Goal: Task Accomplishment & Management: Manage account settings

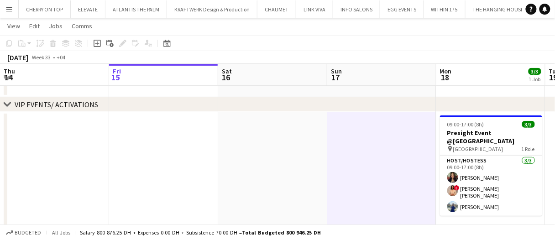
scroll to position [0, 313]
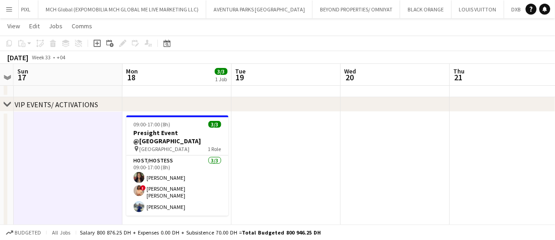
drag, startPoint x: 0, startPoint y: 0, endPoint x: 58, endPoint y: 142, distance: 153.3
click at [58, 142] on app-date-cell at bounding box center [68, 172] width 109 height 120
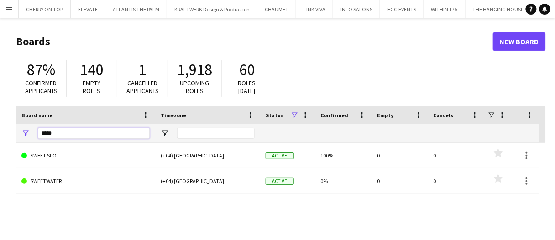
drag, startPoint x: 64, startPoint y: 131, endPoint x: 0, endPoint y: 126, distance: 64.5
click at [0, 126] on main "Boards New Board 87% Confirmed applicants 140 Empty roles 1 Cancelled applicant…" at bounding box center [277, 182] width 555 height 329
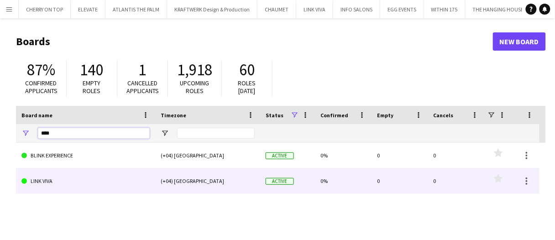
type input "****"
click at [72, 175] on link "LINK VIVA" at bounding box center [85, 181] width 128 height 26
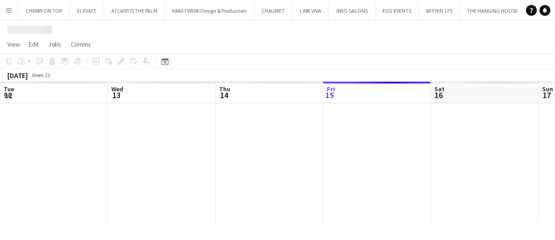
scroll to position [0, 218]
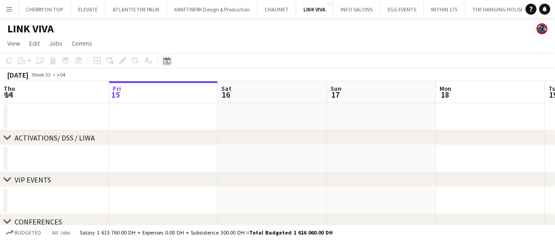
click at [169, 63] on icon "Date picker" at bounding box center [166, 60] width 7 height 7
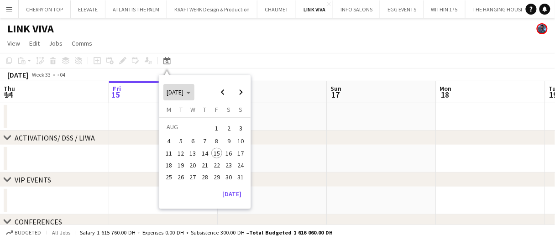
click at [184, 91] on span "[DATE]" at bounding box center [175, 92] width 17 height 8
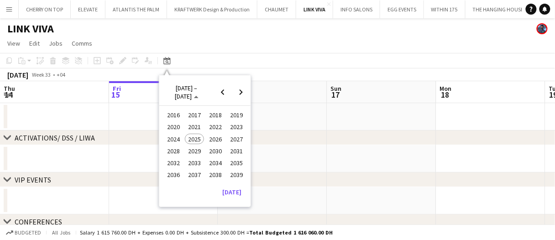
click at [177, 141] on span "2024" at bounding box center [173, 139] width 19 height 11
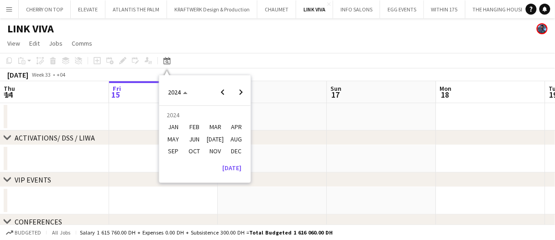
click at [235, 151] on span "DEC" at bounding box center [236, 151] width 19 height 11
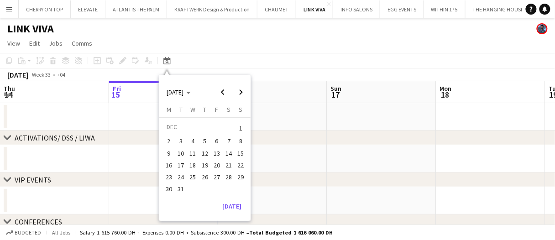
click at [228, 162] on span "21" at bounding box center [229, 165] width 11 height 11
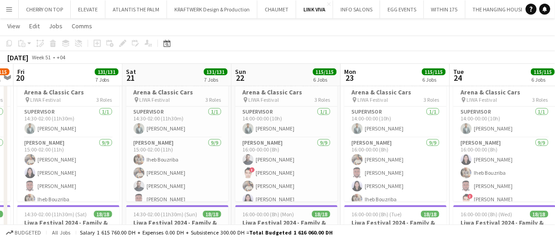
scroll to position [153, 0]
click at [269, 158] on app-card-role "[PERSON_NAME] [DATE] 16:00-00:00 (8h) [PERSON_NAME] ! [PERSON_NAME] [PERSON_NAM…" at bounding box center [286, 206] width 102 height 137
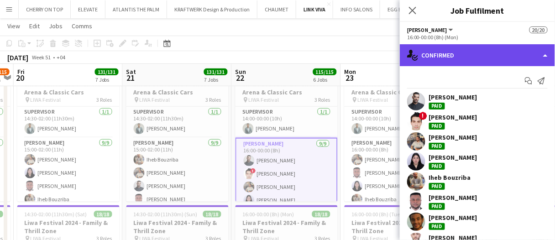
click at [443, 60] on div "single-neutral-actions-check-2 Confirmed" at bounding box center [477, 55] width 155 height 22
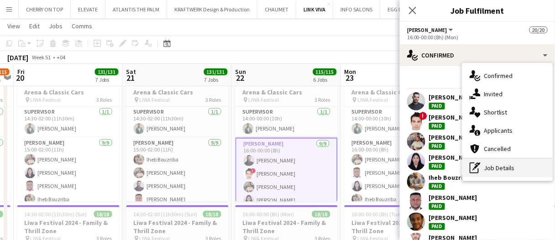
click at [501, 171] on div "pen-write Job Details" at bounding box center [507, 168] width 90 height 18
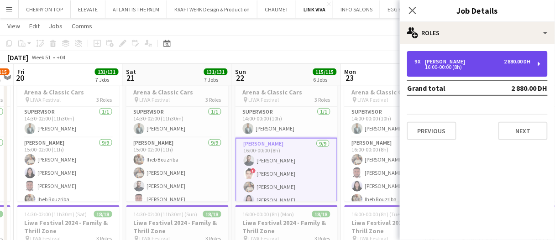
click at [470, 69] on div "9 x [PERSON_NAME] 2 880.00 DH 16:00-00:00 (8h)" at bounding box center [477, 64] width 141 height 26
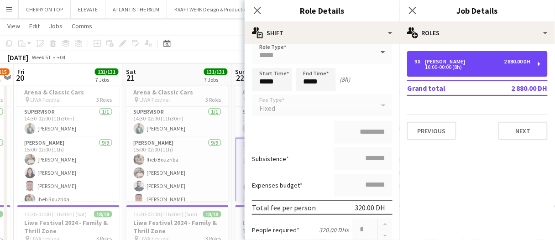
scroll to position [99, 0]
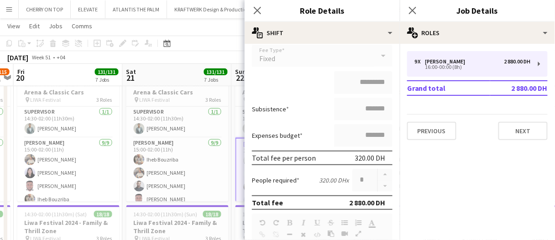
click at [222, 56] on div "[DATE] Week 51 • +04" at bounding box center [277, 57] width 555 height 13
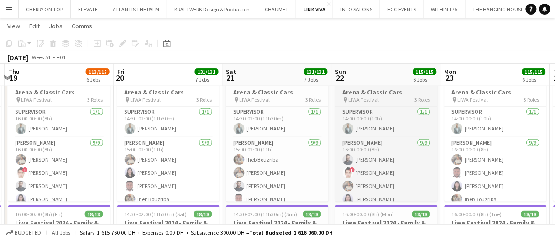
scroll to position [0, 203]
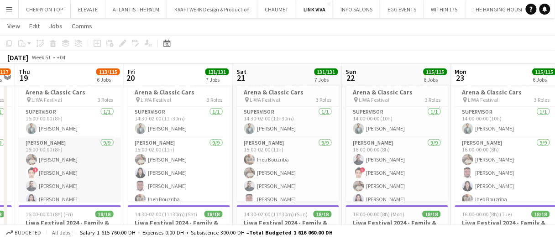
click at [60, 162] on app-card-role "[PERSON_NAME] [DATE] 16:00-00:00 (8h) [PERSON_NAME] ! [PERSON_NAME] Amine Chaou…" at bounding box center [70, 206] width 102 height 137
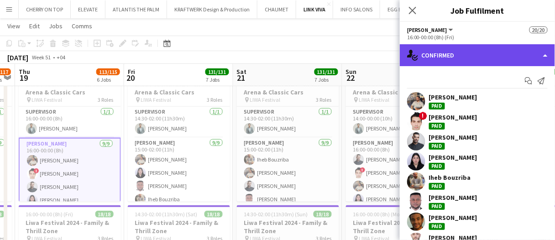
click at [444, 63] on div "single-neutral-actions-check-2 Confirmed" at bounding box center [477, 55] width 155 height 22
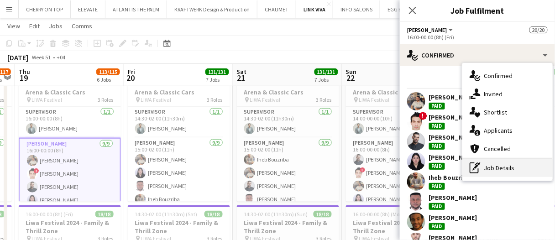
click at [492, 168] on div "pen-write Job Details" at bounding box center [507, 168] width 90 height 18
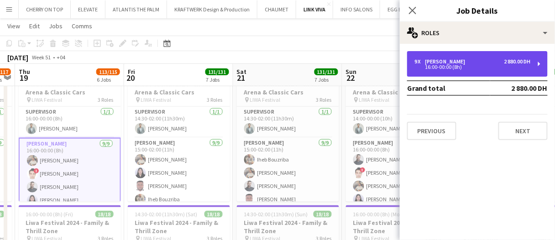
click at [482, 60] on div "9 x [PERSON_NAME] 2 880.00 DH" at bounding box center [472, 61] width 116 height 6
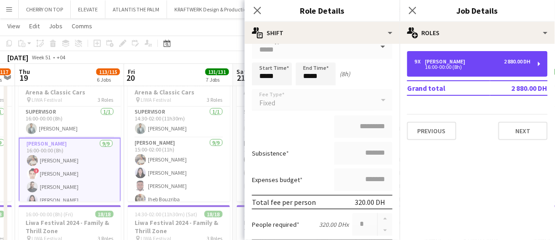
scroll to position [65, 0]
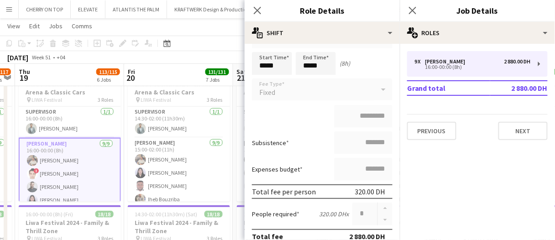
click at [214, 45] on app-toolbar "Copy Paste Paste Ctrl+V Paste with crew Ctrl+Shift+V Paste linked Job [GEOGRAPH…" at bounding box center [277, 44] width 555 height 16
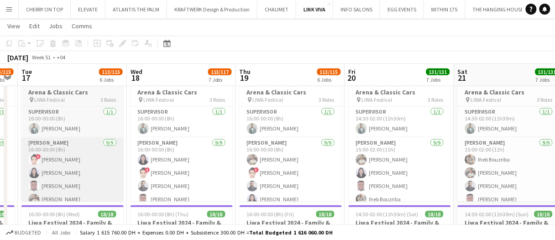
scroll to position [0, 189]
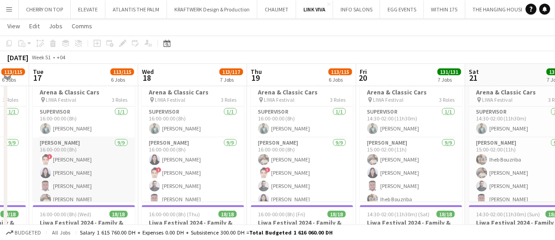
click at [105, 151] on app-card-role "[PERSON_NAME] [DATE] 16:00-00:00 (8h) ! [PERSON_NAME] Mylitta [PERSON_NAME] [PE…" at bounding box center [84, 206] width 102 height 137
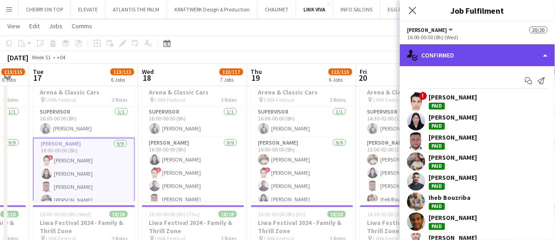
click at [454, 62] on div "single-neutral-actions-check-2 Confirmed" at bounding box center [477, 55] width 155 height 22
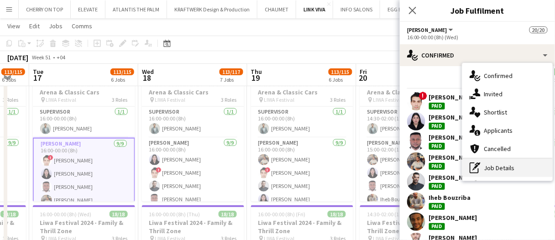
click at [484, 166] on div "pen-write Job Details" at bounding box center [507, 168] width 90 height 18
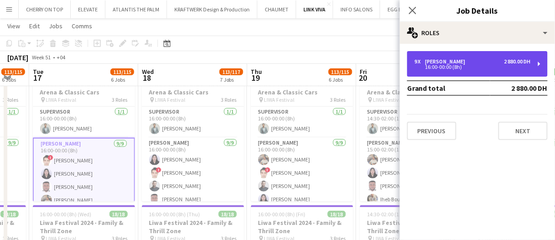
click at [471, 68] on div "16:00-00:00 (8h)" at bounding box center [472, 67] width 116 height 5
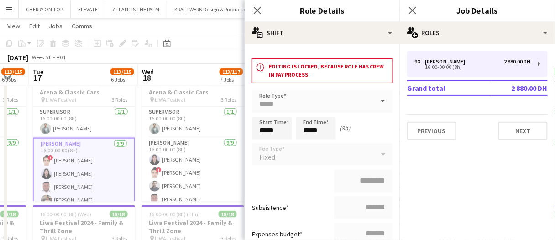
click at [224, 60] on div "[DATE] Week 51 • +04" at bounding box center [277, 57] width 555 height 13
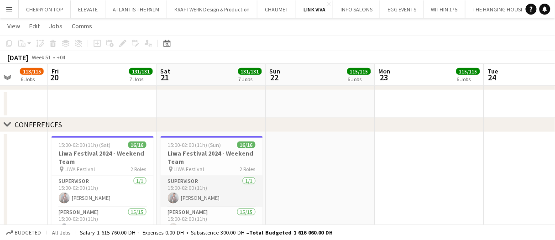
scroll to position [65, 0]
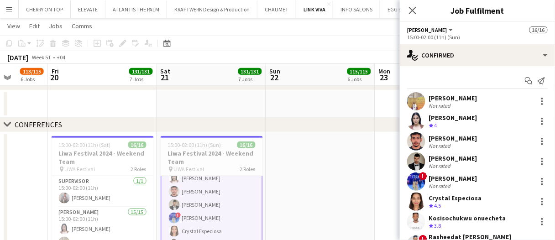
scroll to position [66, 0]
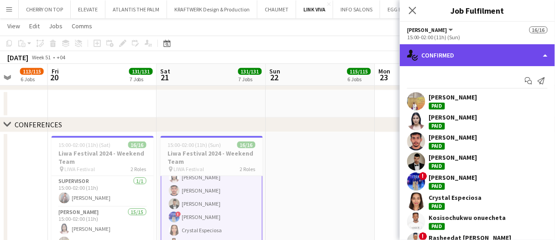
click at [427, 61] on div "single-neutral-actions-check-2 Confirmed" at bounding box center [477, 55] width 155 height 22
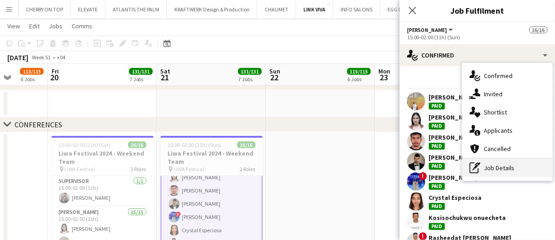
click at [506, 175] on div "pen-write Job Details" at bounding box center [507, 168] width 90 height 18
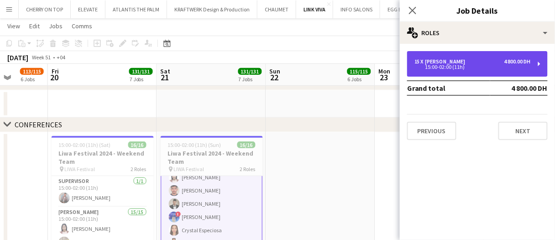
click at [468, 58] on div "15 x [PERSON_NAME] 4 800.00 DH" at bounding box center [472, 61] width 116 height 6
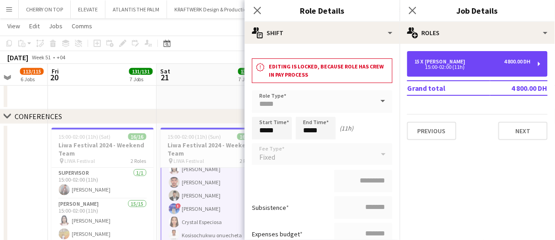
scroll to position [0, 0]
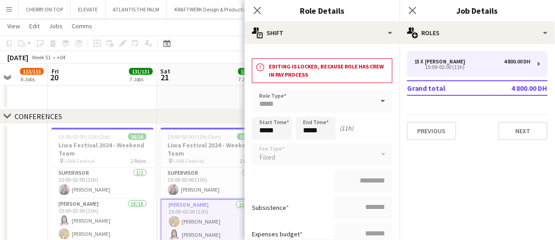
click at [183, 116] on div "chevron-right CONFERENCES" at bounding box center [277, 117] width 555 height 15
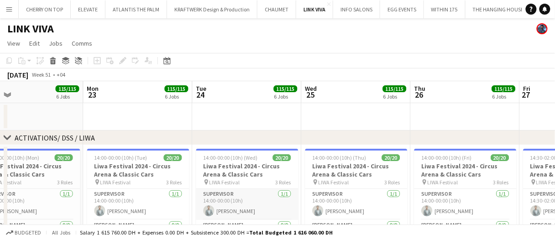
click at [248, 202] on app-card-role "Supervisor [DATE] 14:00-00:00 (10h) [PERSON_NAME]" at bounding box center [247, 204] width 102 height 31
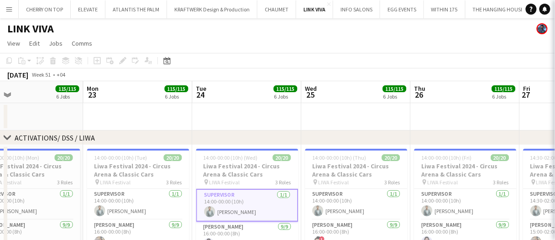
click at [244, 89] on app-board-header-date "Tue 24 115/115 6 Jobs" at bounding box center [247, 92] width 109 height 22
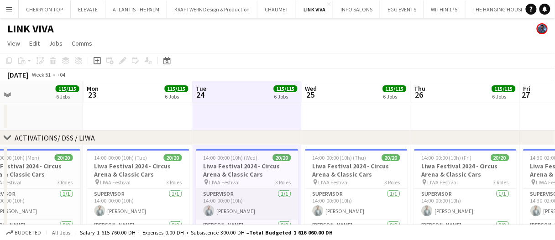
click at [257, 199] on app-card-role "Supervisor [DATE] 14:00-00:00 (10h) [PERSON_NAME]" at bounding box center [247, 204] width 102 height 31
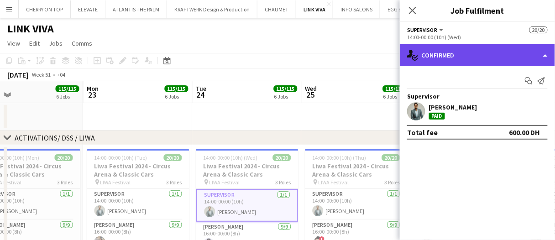
click at [452, 53] on div "single-neutral-actions-check-2 Confirmed" at bounding box center [477, 55] width 155 height 22
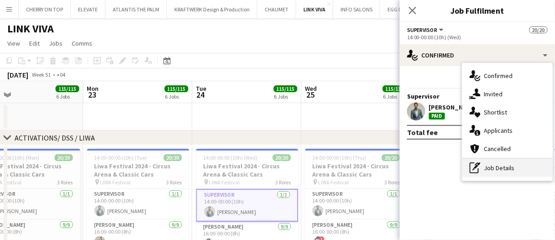
click at [500, 167] on div "pen-write Job Details" at bounding box center [507, 168] width 90 height 18
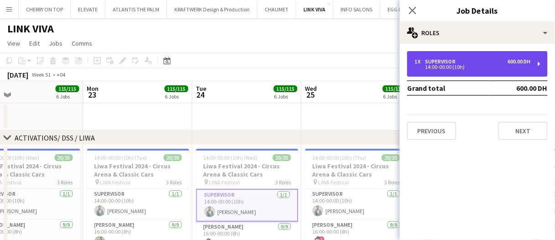
click at [449, 56] on div "1 x Supervisor 600.00 DH 14:00-00:00 (10h)" at bounding box center [477, 64] width 141 height 26
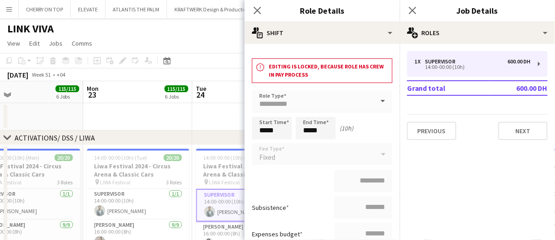
click at [207, 114] on app-date-cell at bounding box center [247, 116] width 109 height 27
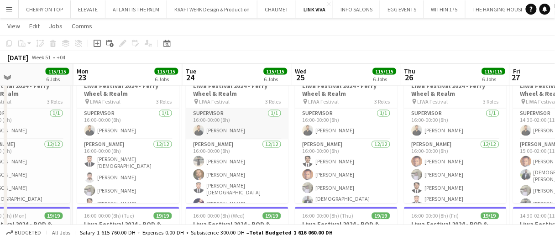
click at [230, 124] on app-card-role "Supervisor [DATE] 16:00-00:00 (8h) [PERSON_NAME]" at bounding box center [237, 124] width 102 height 31
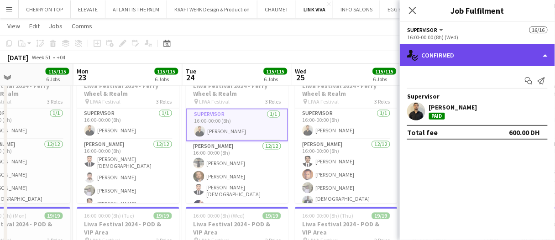
click at [449, 49] on div "single-neutral-actions-check-2 Confirmed" at bounding box center [477, 55] width 155 height 22
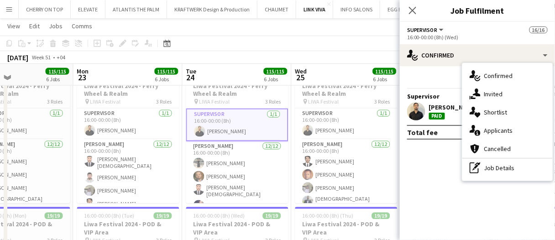
click at [304, 52] on div "[DATE] Week 51 • +04" at bounding box center [277, 57] width 555 height 13
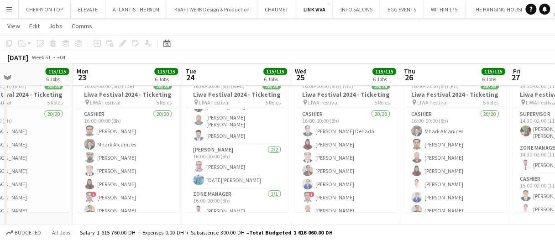
scroll to position [358, 0]
click at [248, 206] on app-card-role "Zone Manager [DATE] 16:00-00:00 (8h) [PERSON_NAME]" at bounding box center [237, 203] width 102 height 31
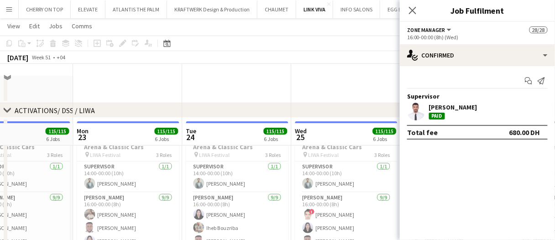
scroll to position [0, 0]
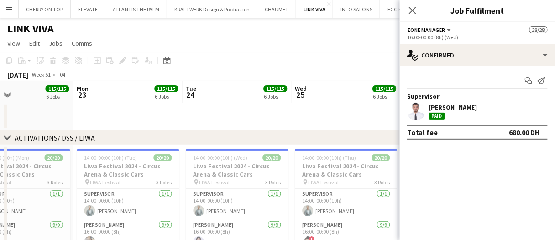
click at [322, 108] on app-date-cell at bounding box center [346, 116] width 109 height 27
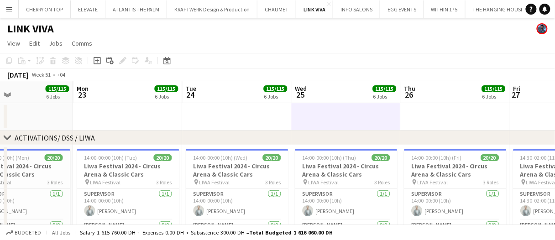
click at [322, 108] on app-date-cell at bounding box center [346, 116] width 109 height 27
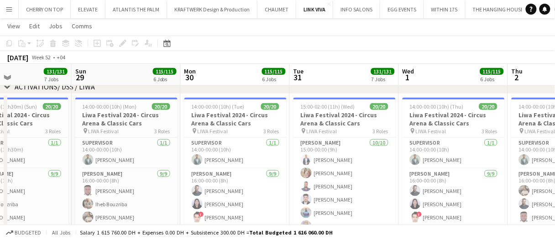
scroll to position [187, 0]
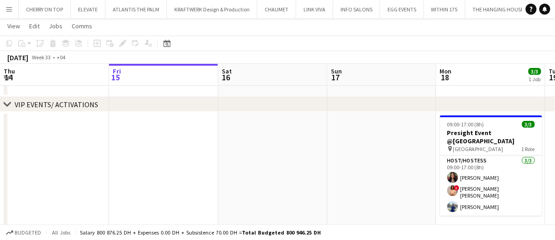
scroll to position [0, 313]
